Goal: Information Seeking & Learning: Learn about a topic

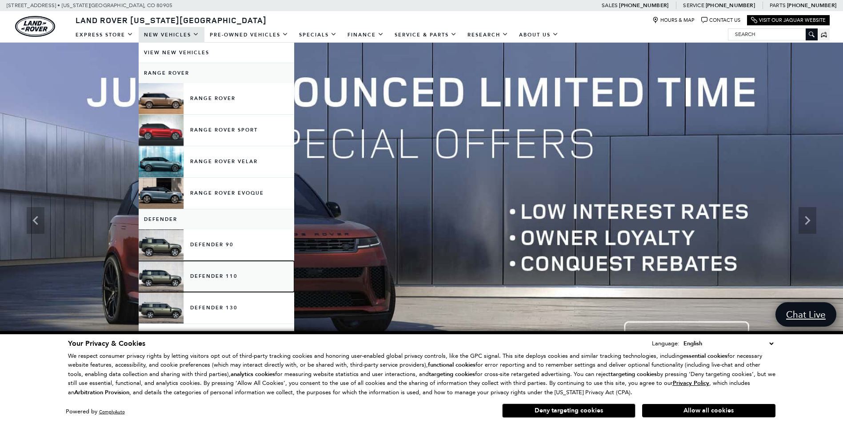
click at [221, 272] on link "Defender 110" at bounding box center [216, 276] width 155 height 31
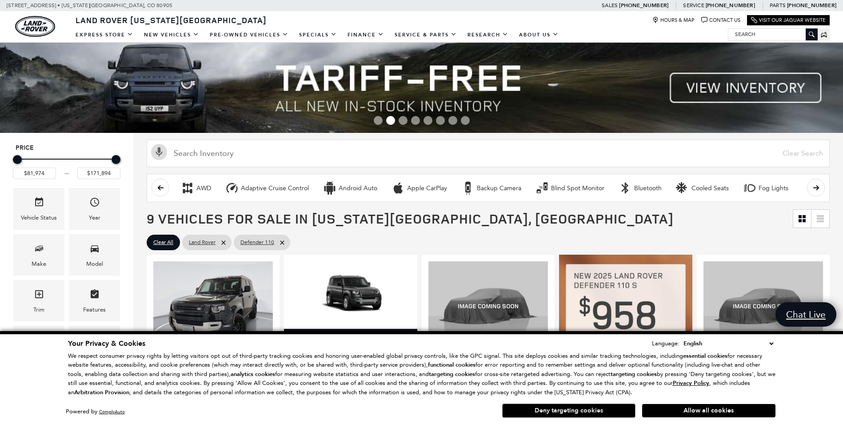
click at [544, 410] on button "Deny targeting cookies" at bounding box center [568, 410] width 133 height 14
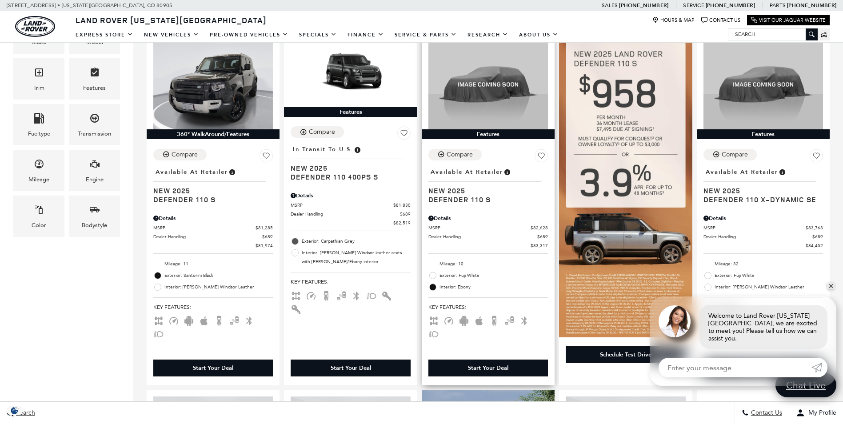
scroll to position [222, 0]
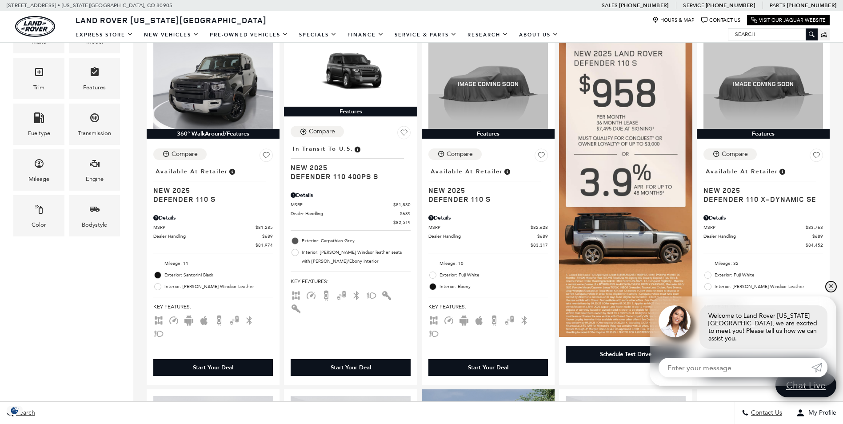
click at [830, 292] on link "✕" at bounding box center [830, 286] width 11 height 11
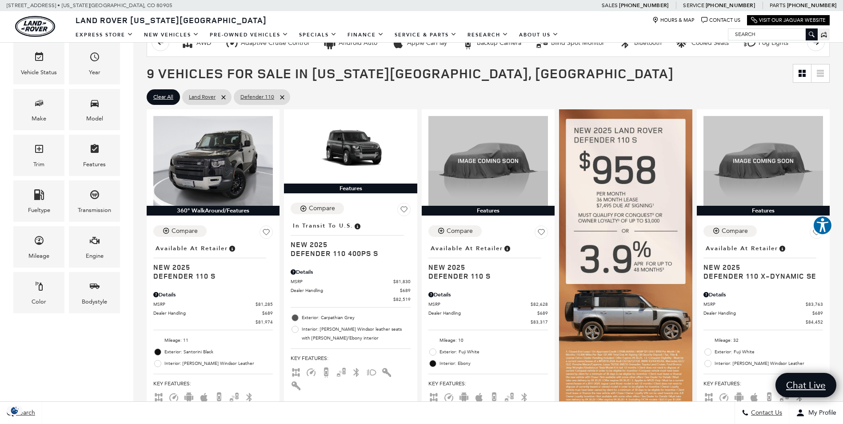
scroll to position [178, 0]
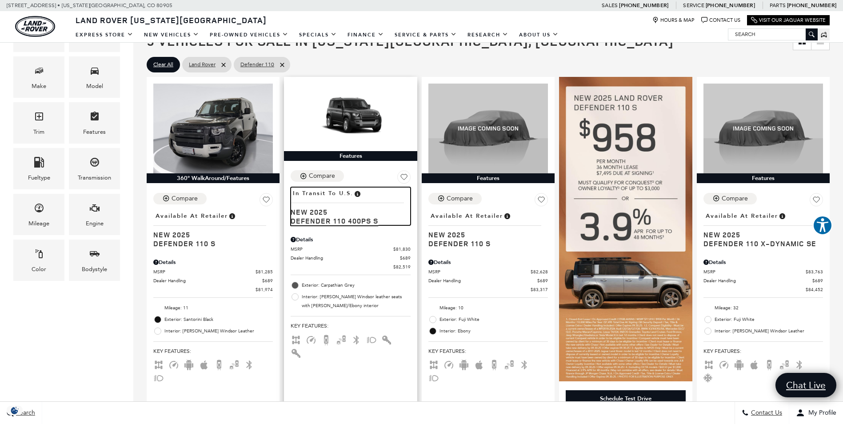
click at [311, 223] on span "Defender 110 400PS S" at bounding box center [347, 220] width 113 height 9
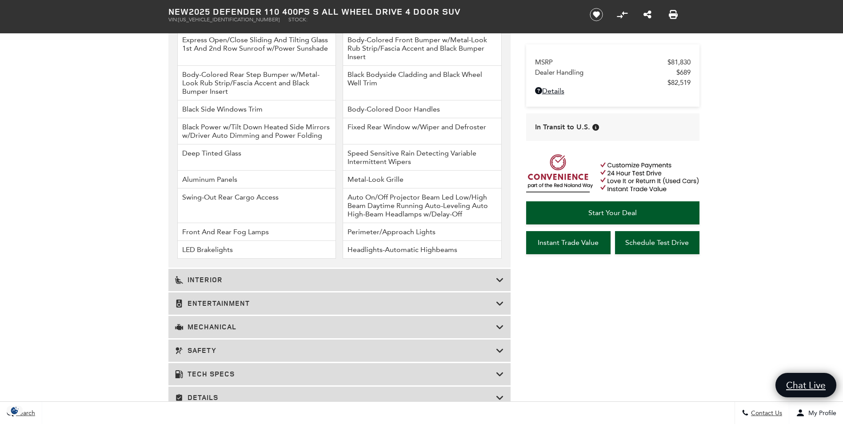
scroll to position [1111, 0]
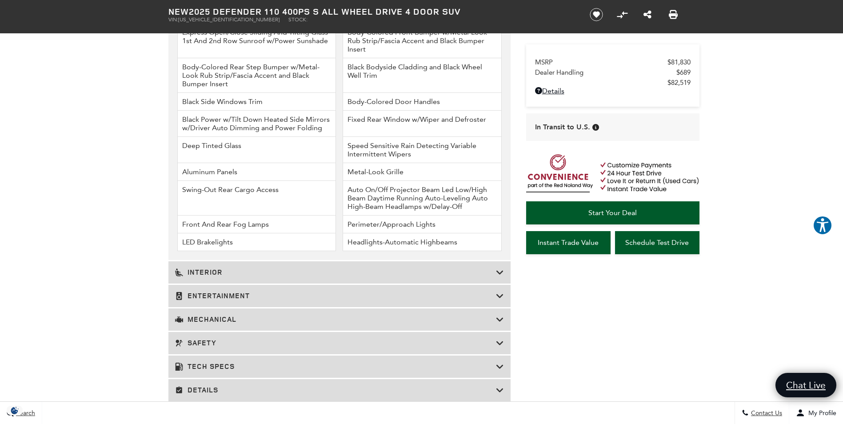
click at [328, 267] on div "Interior" at bounding box center [339, 272] width 342 height 22
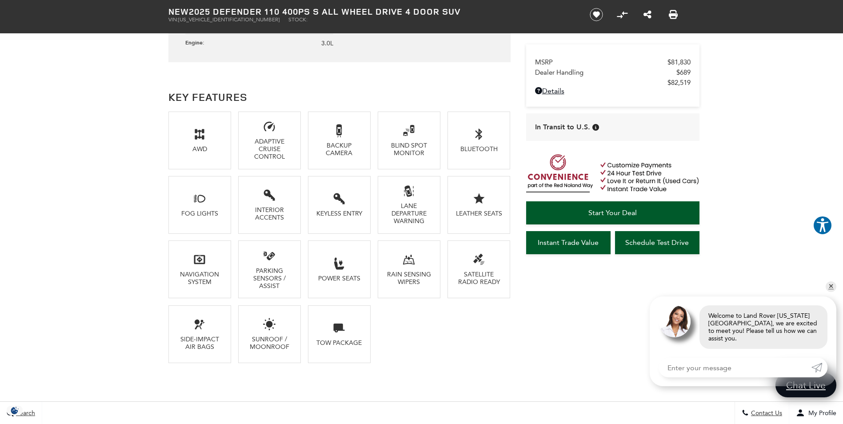
scroll to position [578, 0]
